Goal: Find specific page/section: Find specific page/section

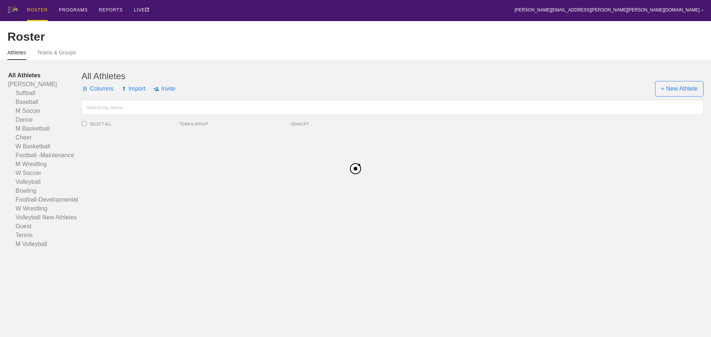
click at [114, 114] on input "text" at bounding box center [392, 107] width 622 height 15
type input "[PERSON_NAME]"
click at [135, 146] on span "[PERSON_NAME]" at bounding box center [142, 138] width 74 height 15
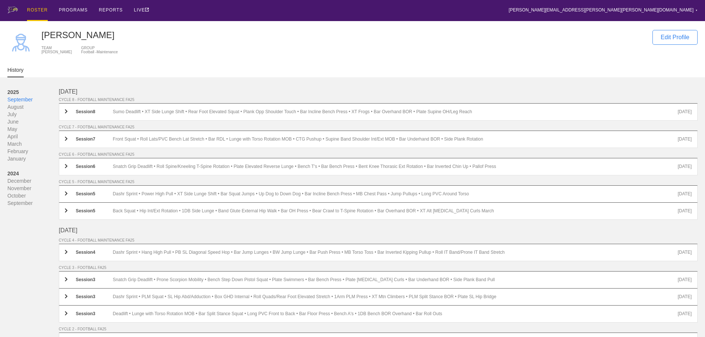
click at [170, 92] on div "[DATE]" at bounding box center [378, 91] width 639 height 7
